Goal: Check status: Check status

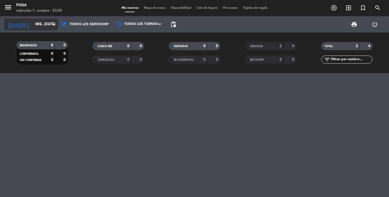
click at [33, 25] on input "mié. [DATE]" at bounding box center [57, 24] width 48 height 10
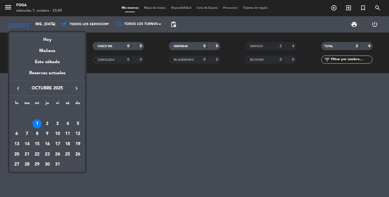
click at [49, 123] on div "2" at bounding box center [47, 123] width 9 height 9
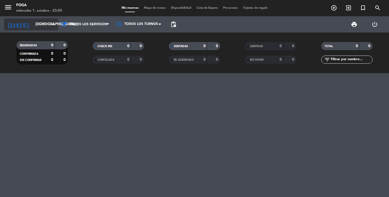
click at [33, 27] on input "[DEMOGRAPHIC_DATA] [DATE]" at bounding box center [57, 24] width 48 height 10
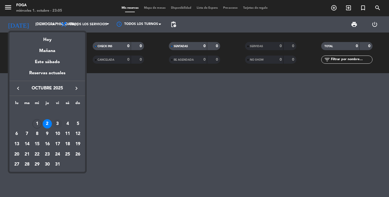
click at [57, 124] on div "3" at bounding box center [57, 123] width 9 height 9
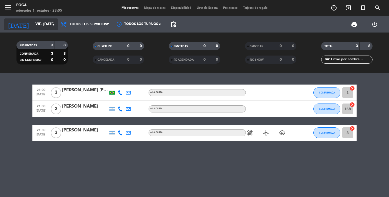
click at [42, 24] on input "vie. [DATE]" at bounding box center [57, 24] width 48 height 10
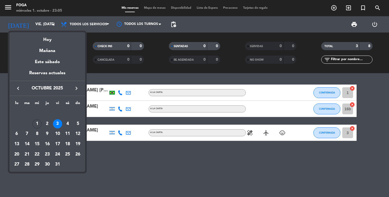
click at [68, 122] on div "4" at bounding box center [67, 123] width 9 height 9
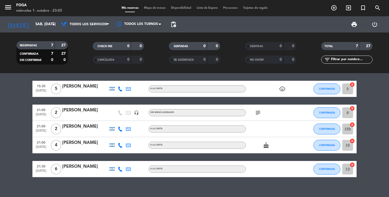
scroll to position [59, 0]
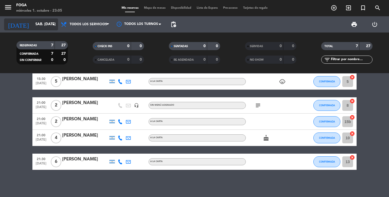
click at [41, 28] on input "sáb. [DATE]" at bounding box center [57, 24] width 48 height 10
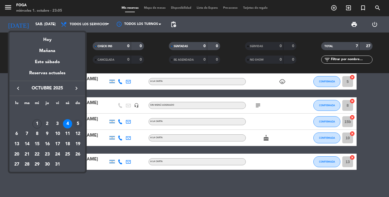
click at [75, 122] on div "5" at bounding box center [77, 123] width 9 height 9
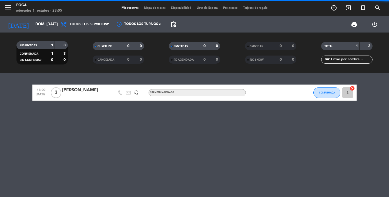
scroll to position [0, 0]
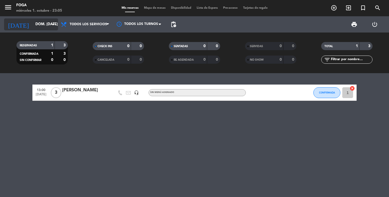
click at [44, 25] on input "dom. [DATE]" at bounding box center [57, 24] width 48 height 10
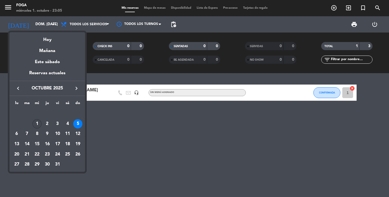
click at [36, 125] on div "1" at bounding box center [36, 123] width 9 height 9
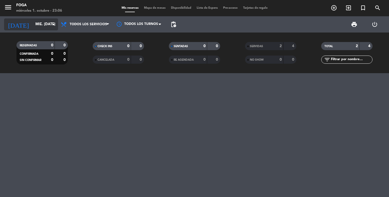
click at [39, 28] on input "mié. [DATE]" at bounding box center [57, 24] width 48 height 10
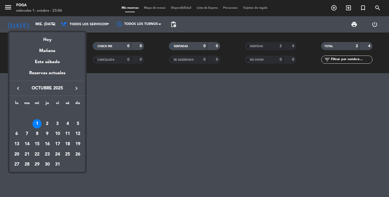
click at [18, 133] on div "6" at bounding box center [16, 133] width 9 height 9
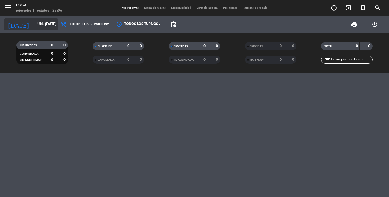
click at [39, 24] on input "lun. [DATE]" at bounding box center [57, 24] width 48 height 10
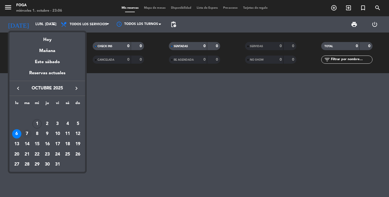
click at [25, 133] on div "7" at bounding box center [26, 133] width 9 height 9
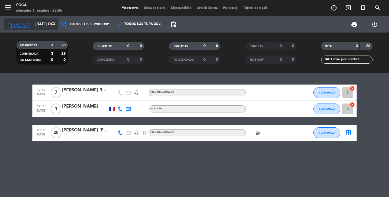
click at [42, 26] on input "[DATE] oct." at bounding box center [57, 24] width 48 height 10
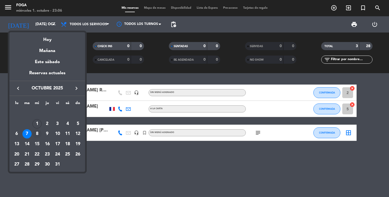
click at [36, 133] on div "8" at bounding box center [36, 133] width 9 height 9
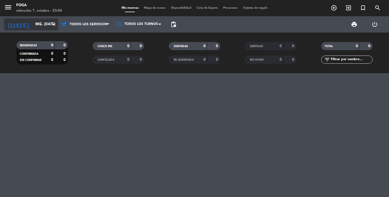
click at [38, 25] on input "mié. [DATE]" at bounding box center [57, 24] width 48 height 10
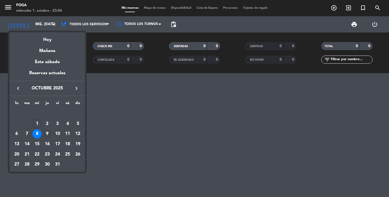
click at [49, 134] on div "9" at bounding box center [47, 133] width 9 height 9
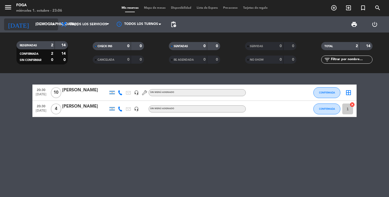
click at [42, 24] on input "[DEMOGRAPHIC_DATA] [DATE]" at bounding box center [57, 24] width 48 height 10
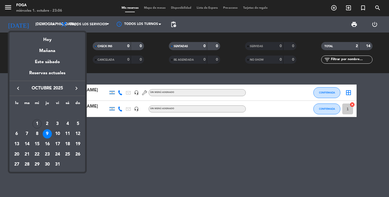
click at [58, 132] on div "10" at bounding box center [57, 133] width 9 height 9
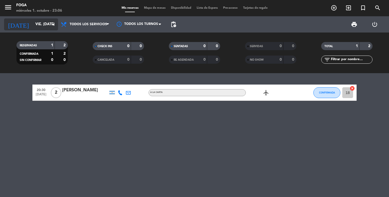
click at [48, 23] on input "vie. [DATE]" at bounding box center [57, 24] width 48 height 10
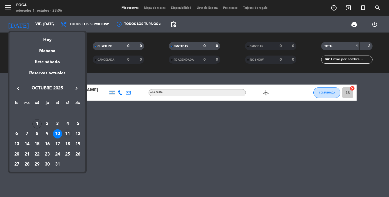
click at [71, 130] on td "11" at bounding box center [68, 134] width 10 height 10
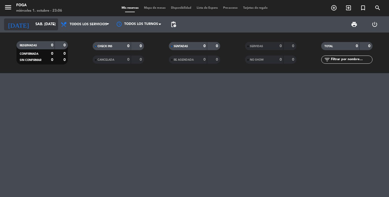
click at [43, 28] on input "sáb. [DATE]" at bounding box center [57, 24] width 48 height 10
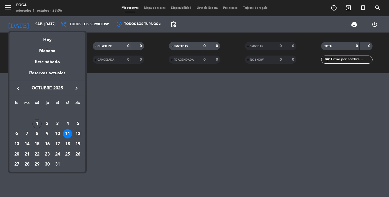
click at [77, 132] on div "12" at bounding box center [77, 133] width 9 height 9
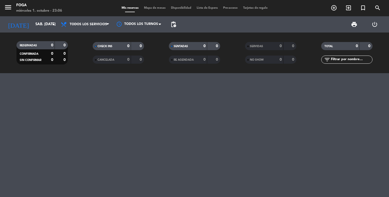
type input "dom. [DATE]"
